Goal: Navigation & Orientation: Find specific page/section

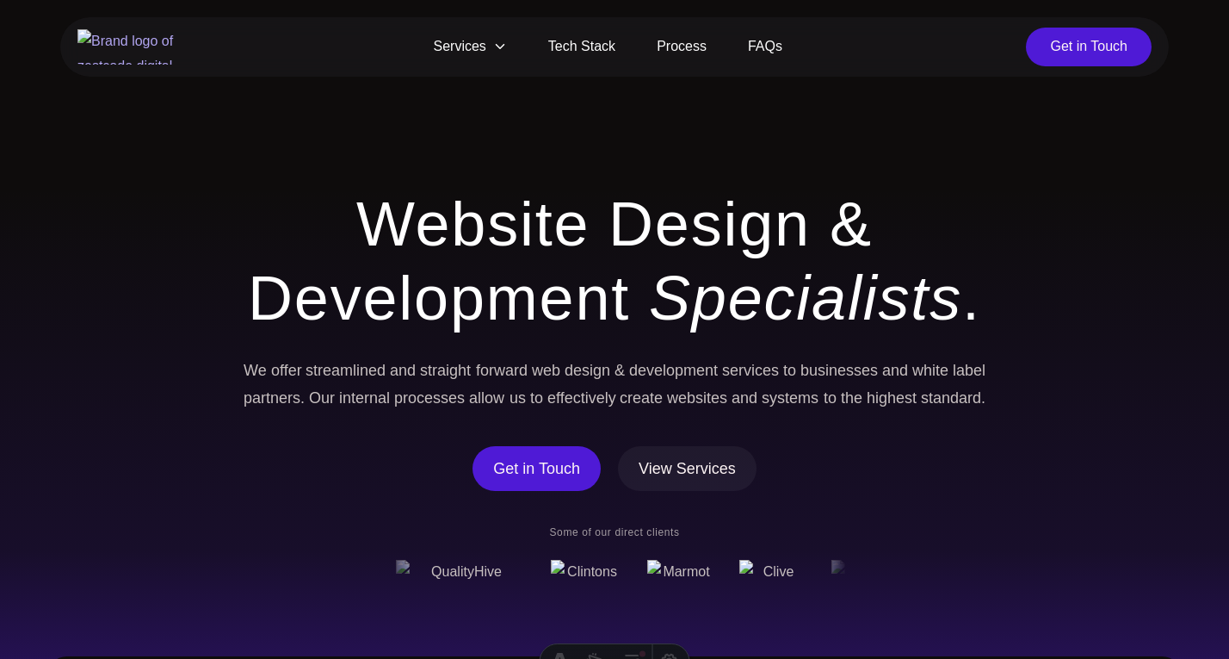
click at [499, 44] on icon at bounding box center [500, 47] width 14 height 14
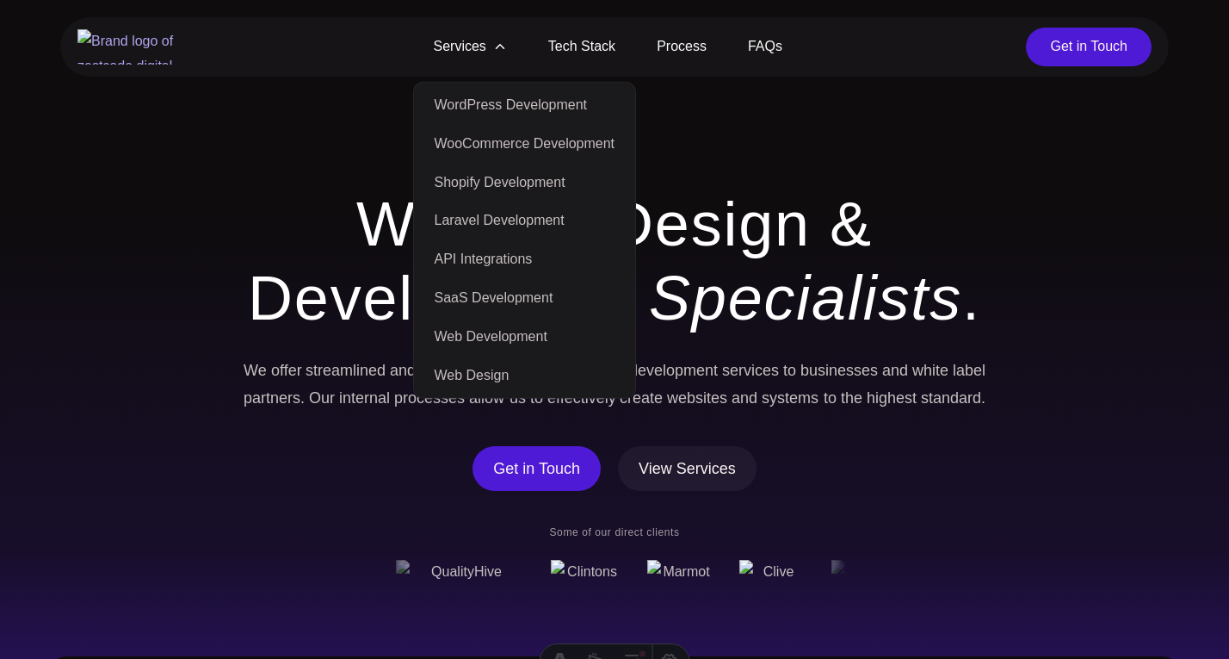
click at [300, 205] on h1 "Website Design & Development Specialists ." at bounding box center [614, 261] width 771 height 149
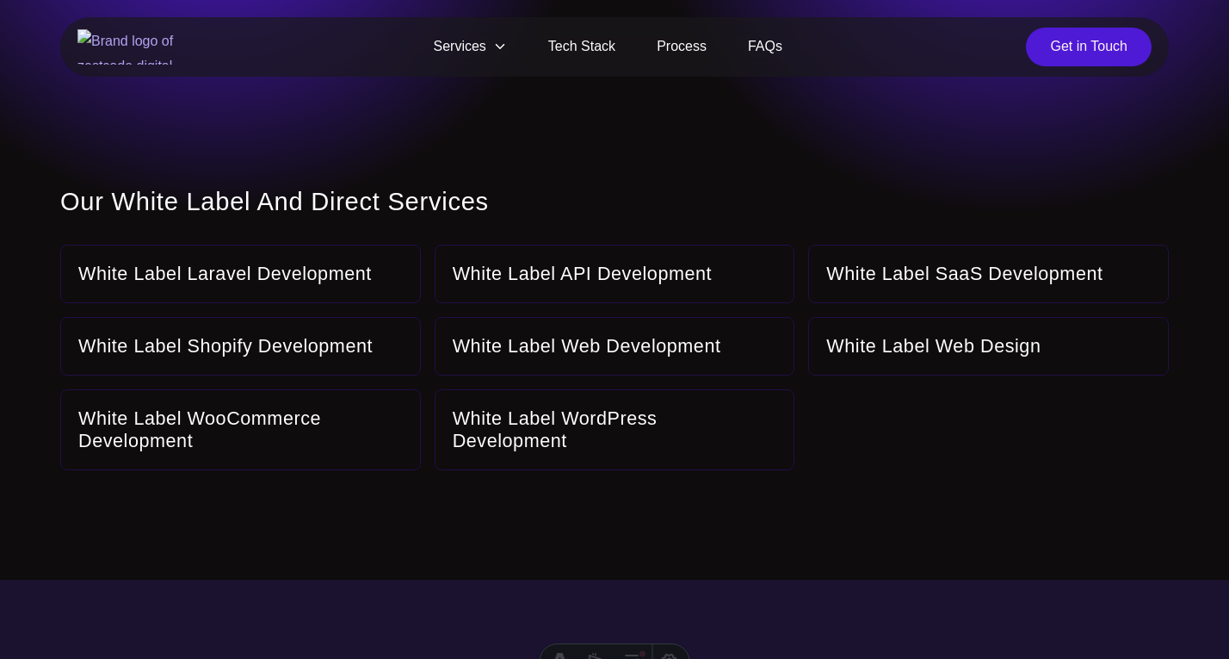
click at [570, 40] on link "Tech Stack" at bounding box center [582, 47] width 108 height 39
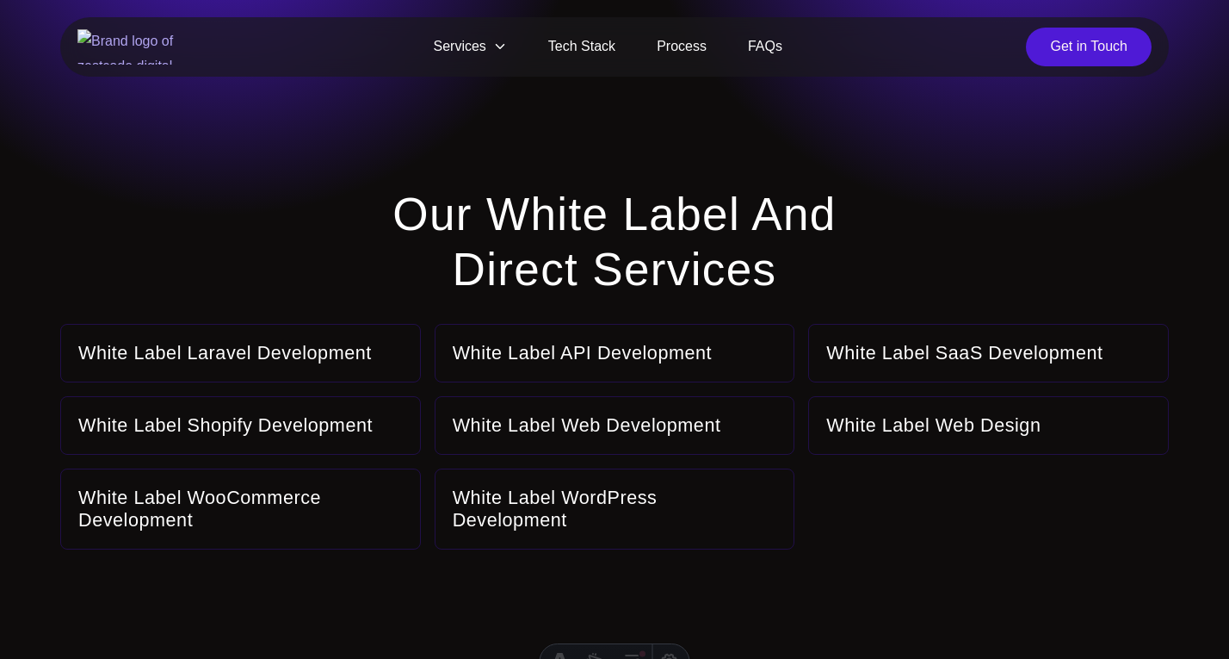
click at [168, 48] on img at bounding box center [133, 46] width 112 height 35
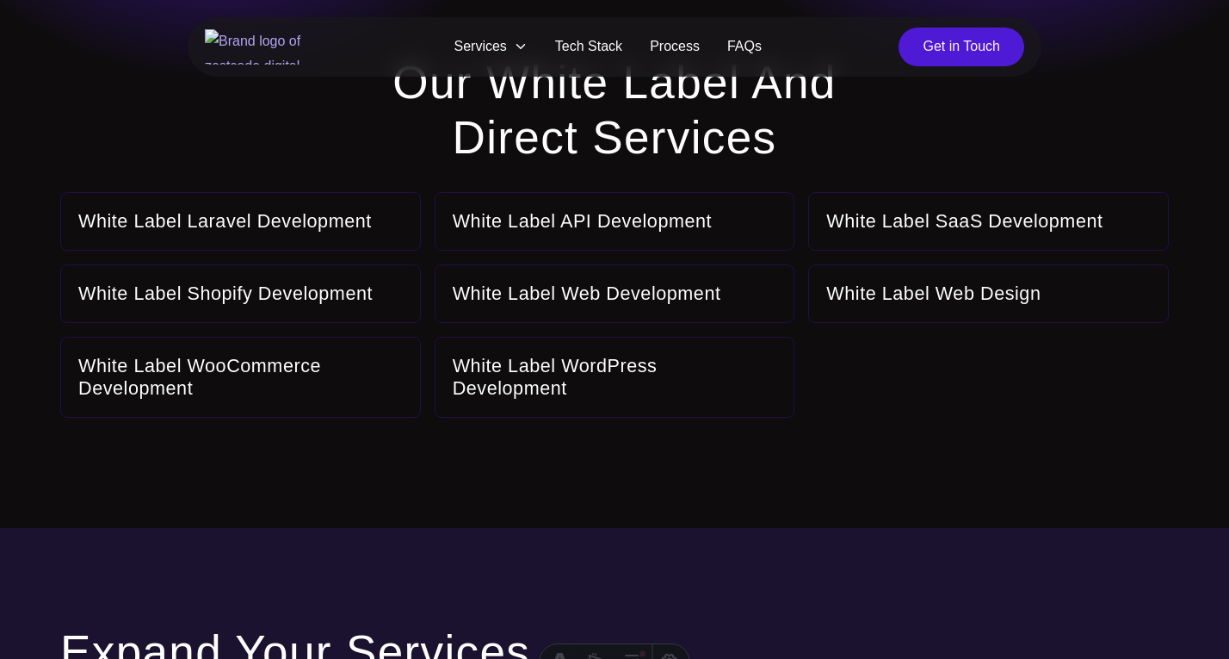
scroll to position [153, 0]
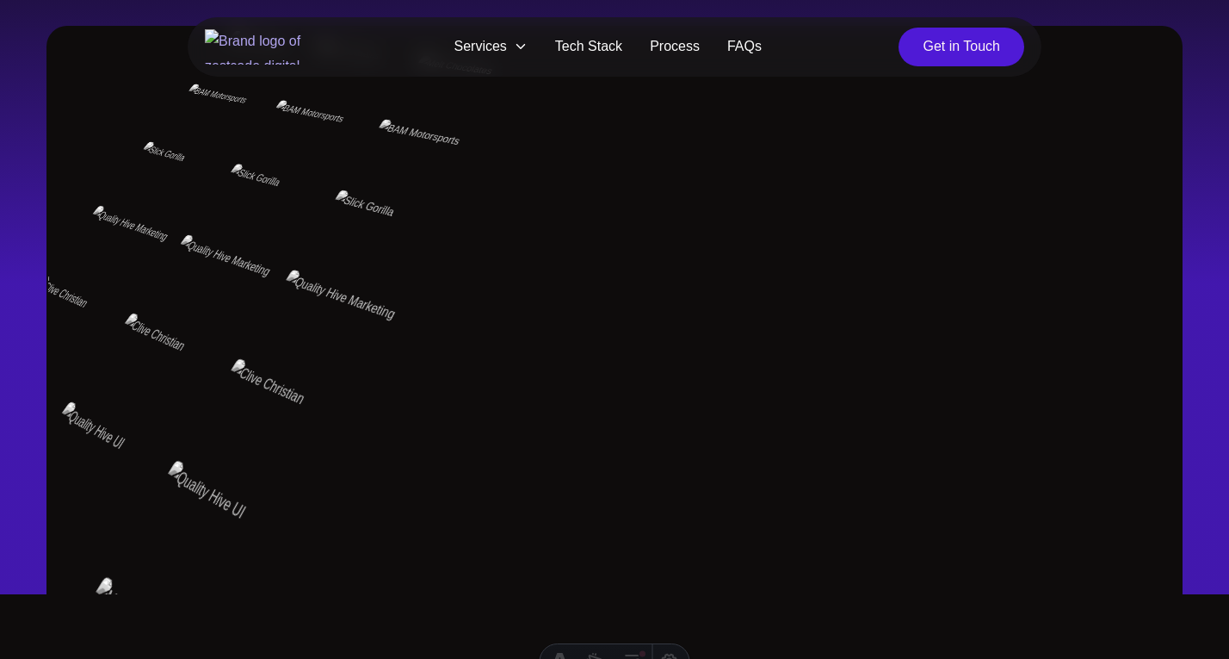
scroll to position [631, 0]
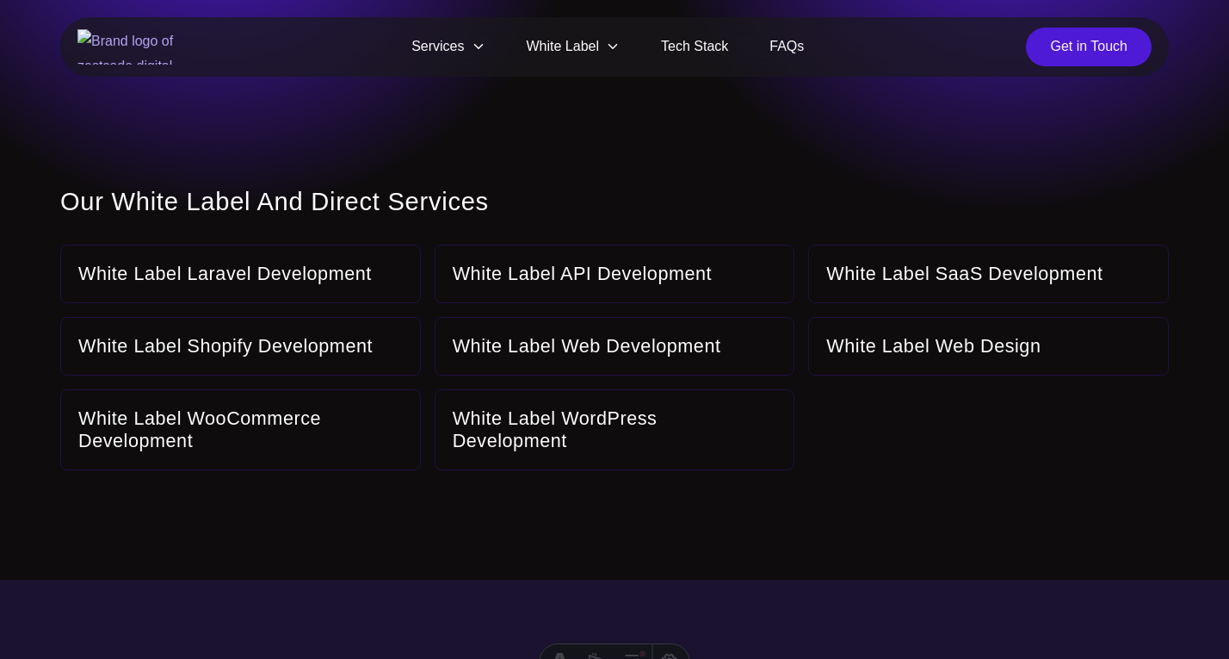
click at [323, 183] on section "Our White Label and Direct Services White Label Laravel Development Learn more …" at bounding box center [614, 273] width 1229 height 393
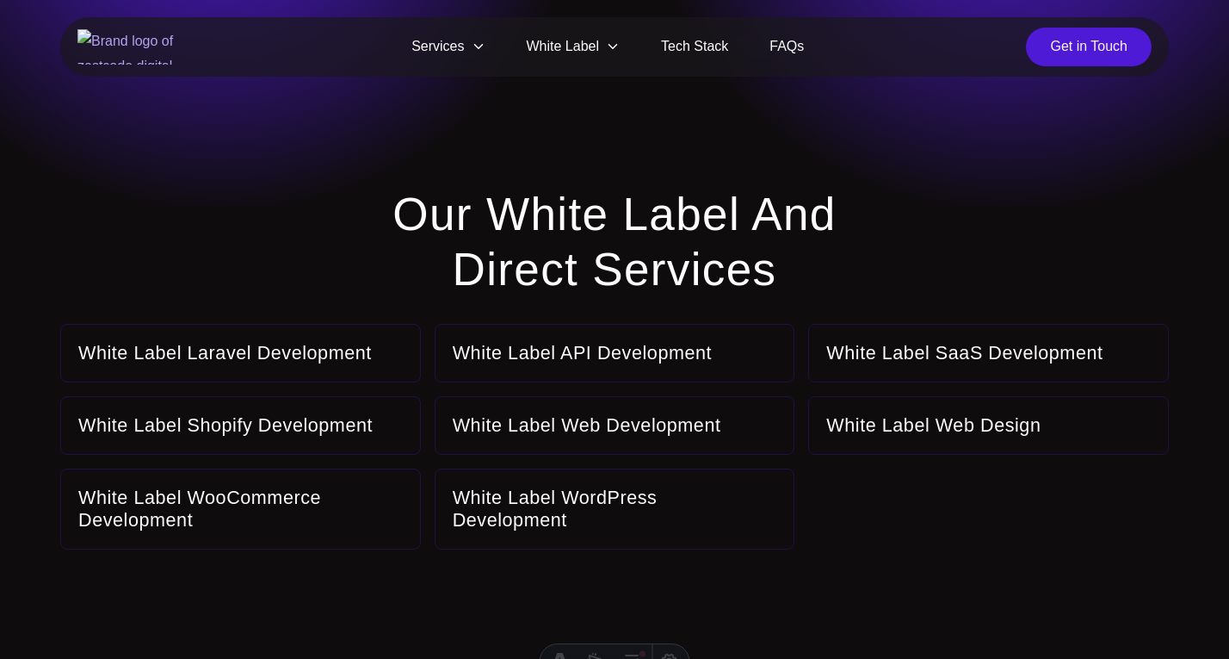
click at [436, 181] on section "Our White Label and Direct Services White Label Laravel Development Learn more …" at bounding box center [614, 313] width 1229 height 473
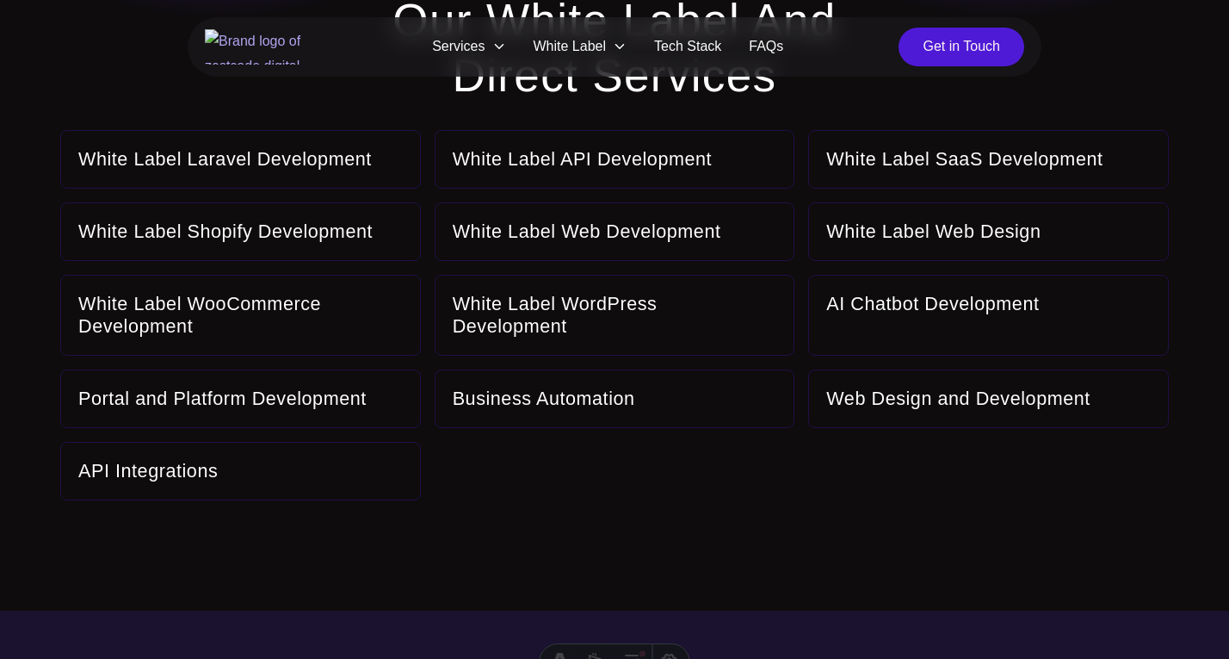
scroll to position [205, 0]
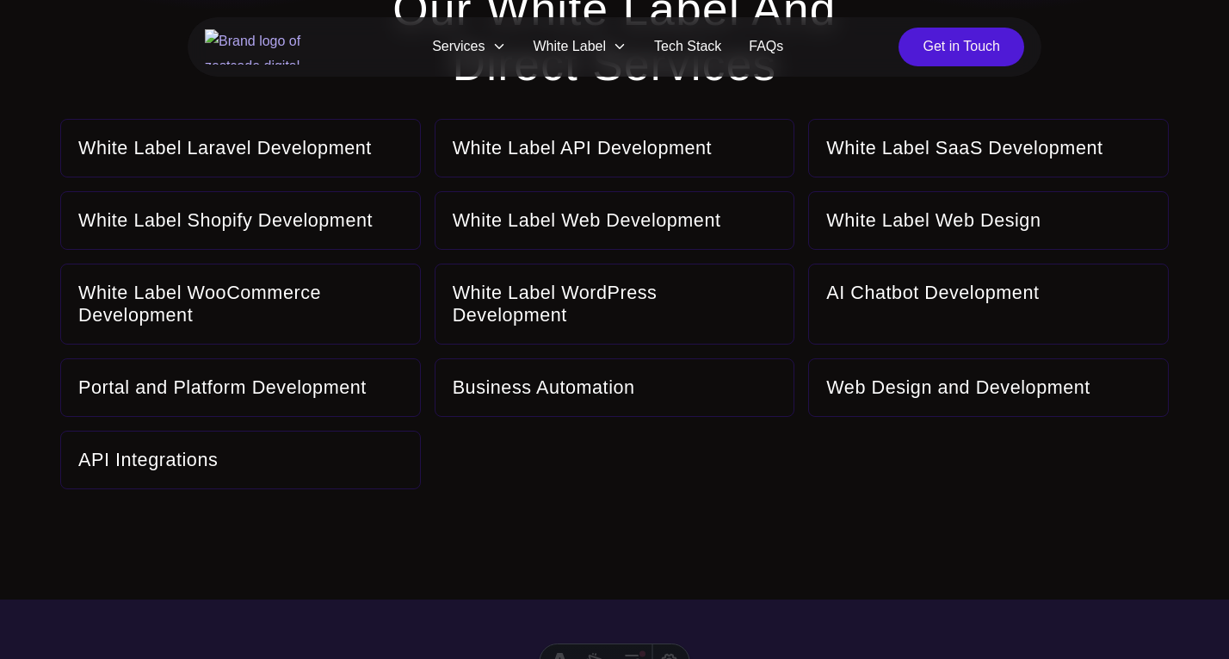
click at [254, 44] on img at bounding box center [261, 46] width 112 height 35
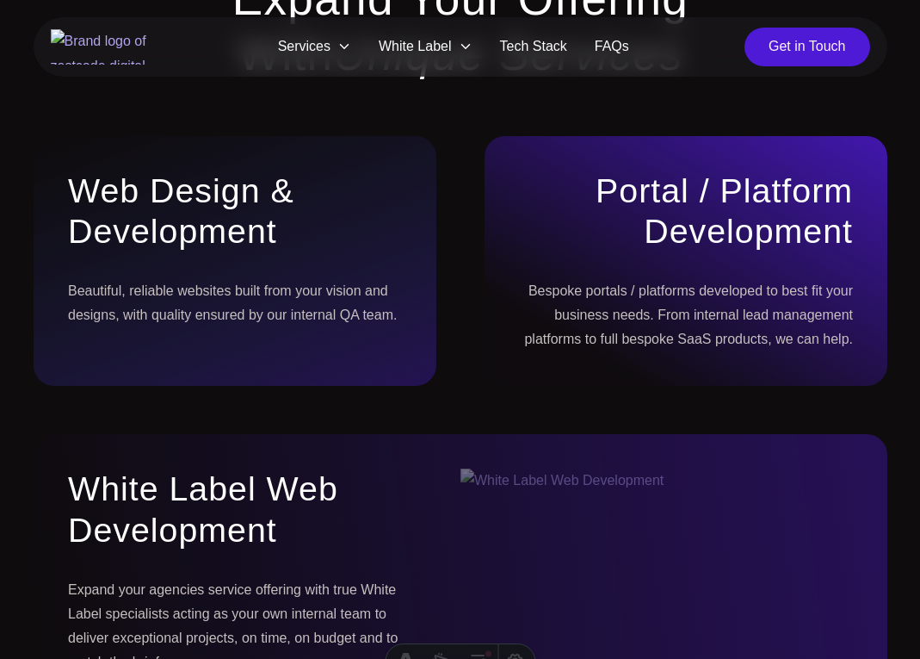
scroll to position [1956, 0]
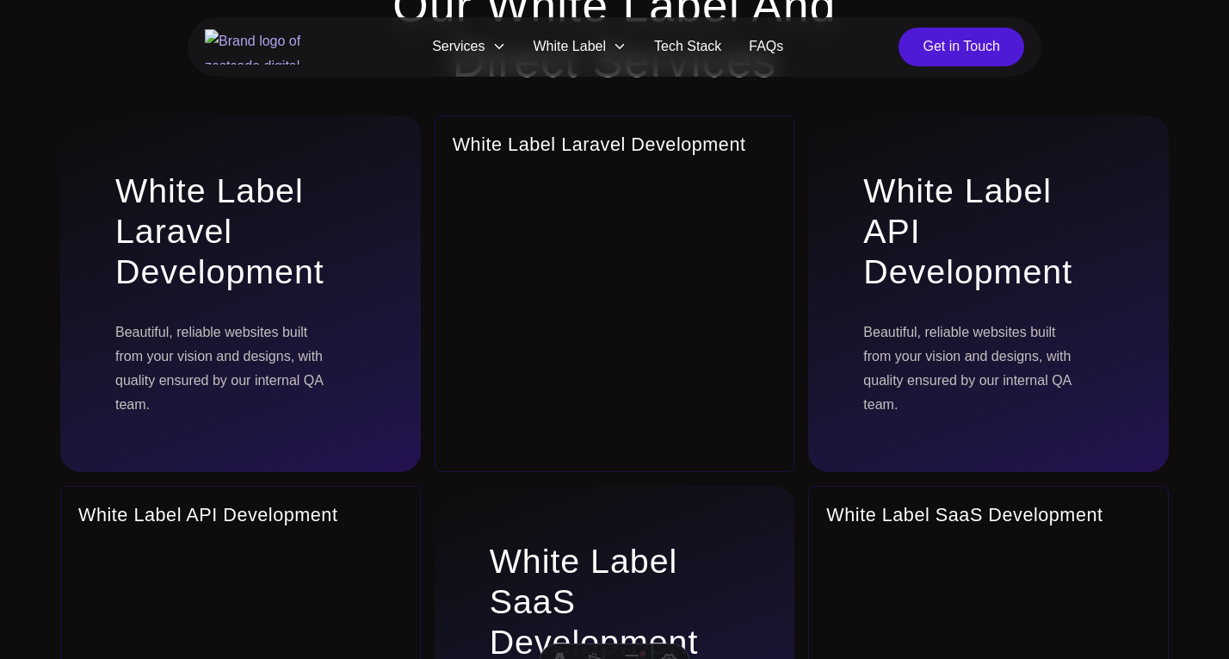
scroll to position [207, 0]
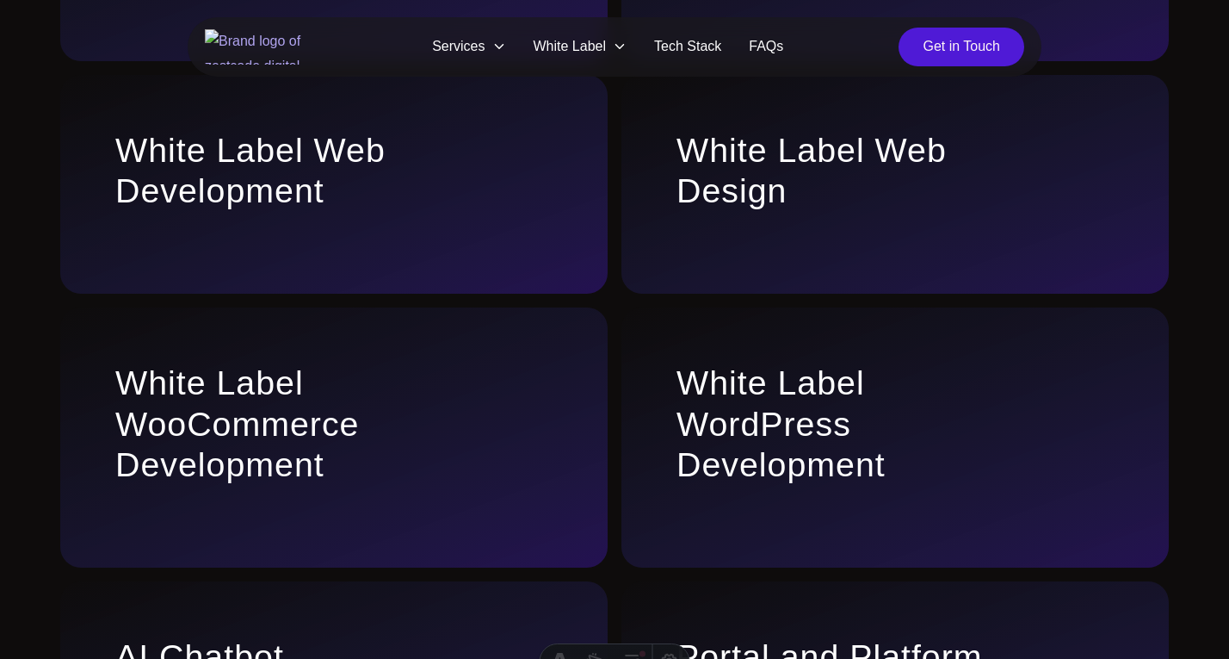
scroll to position [715, 0]
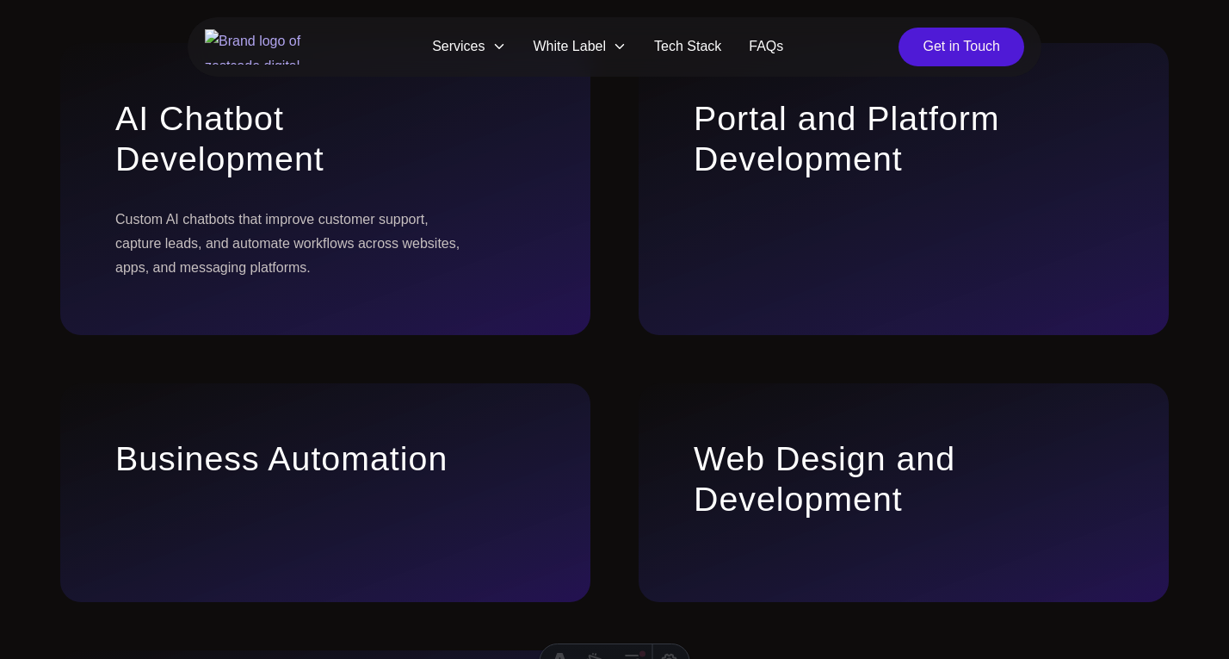
scroll to position [1349, 0]
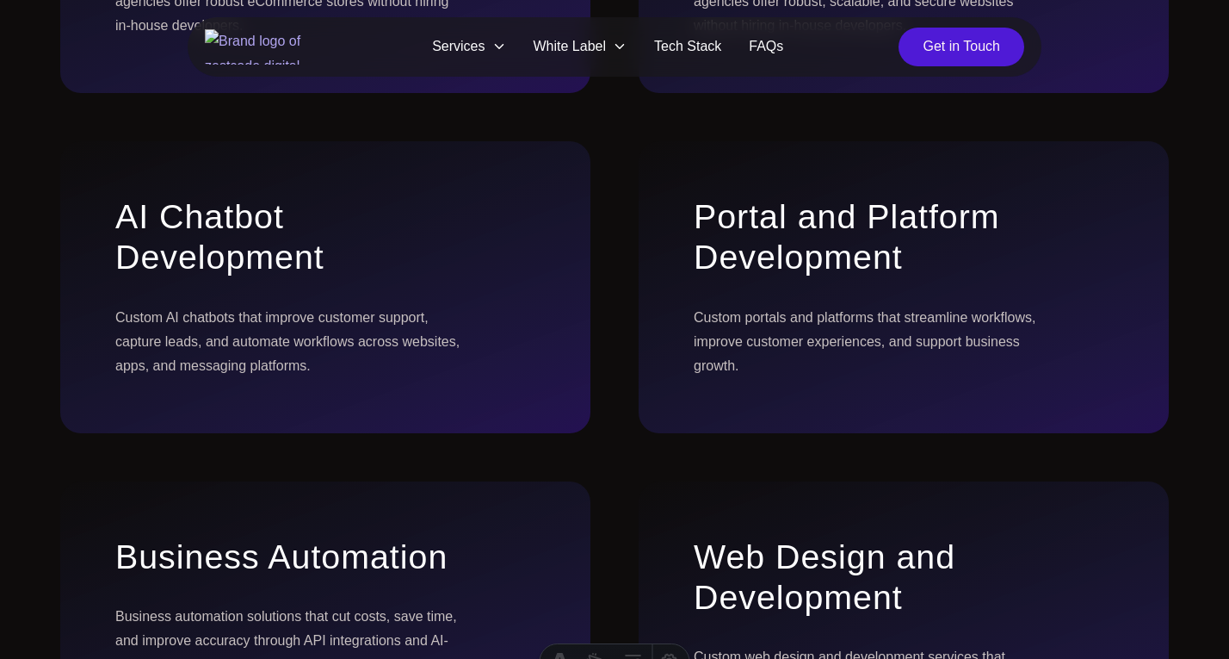
scroll to position [1581, 0]
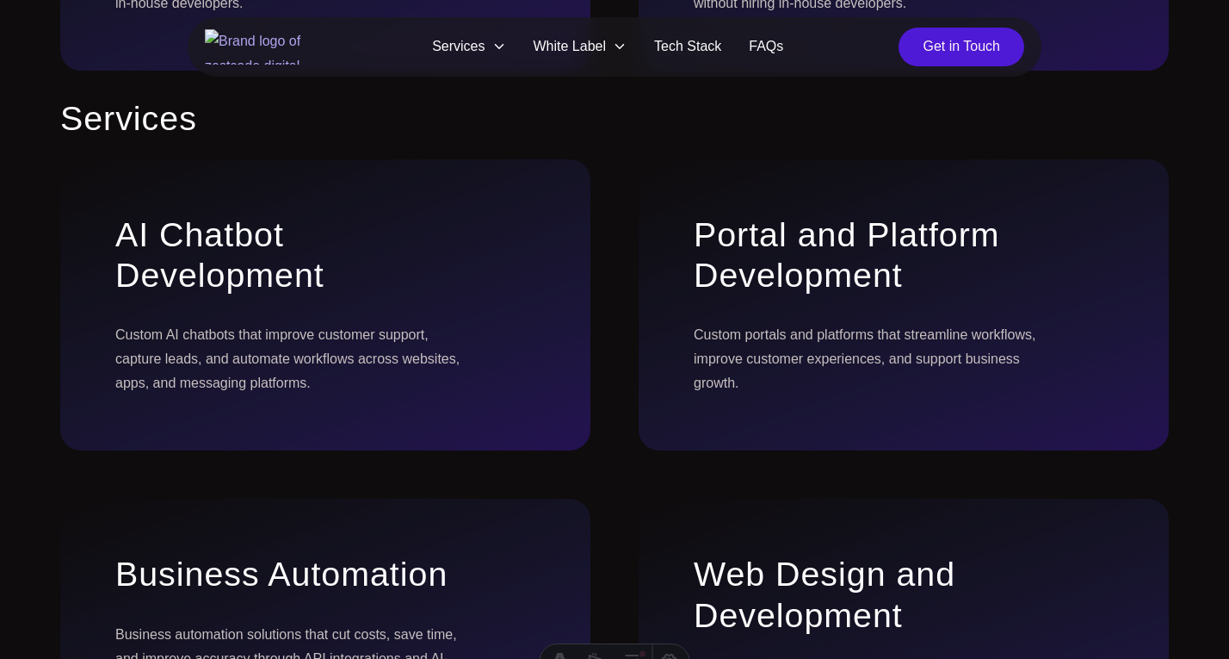
scroll to position [1669, 0]
